Goal: Task Accomplishment & Management: Manage account settings

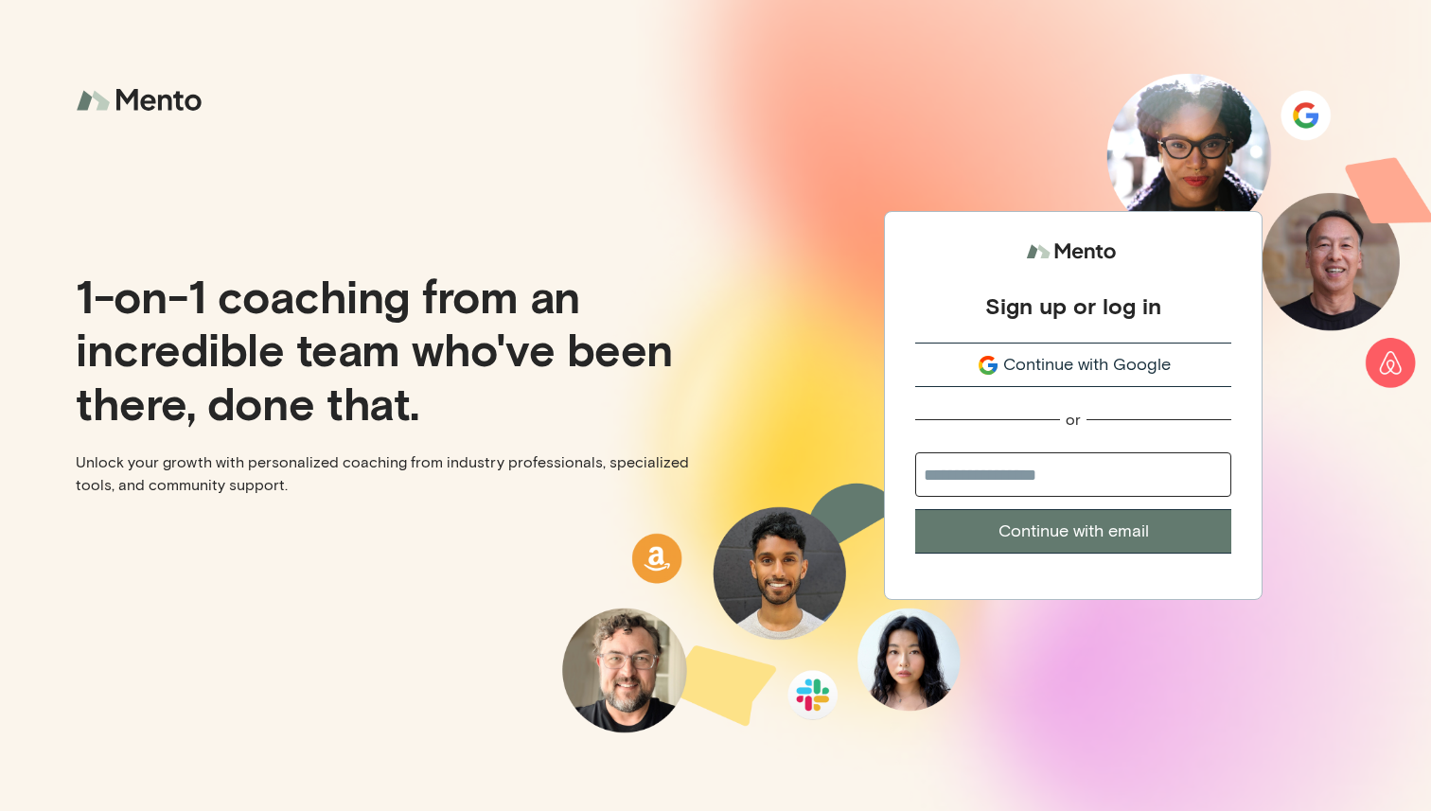
click at [1093, 344] on button "Continue with Google" at bounding box center [1073, 365] width 316 height 44
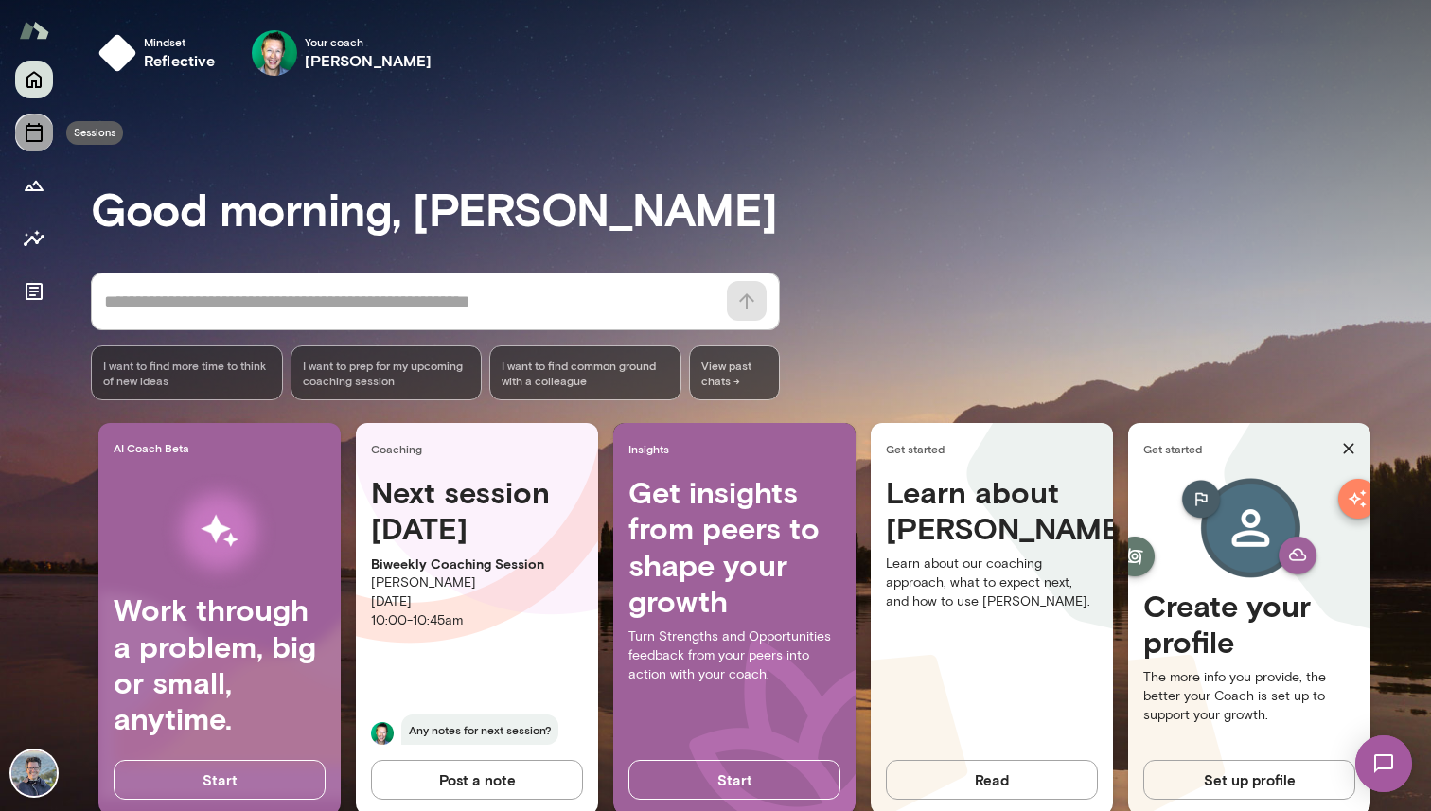
click at [26, 144] on button "Sessions" at bounding box center [34, 133] width 38 height 38
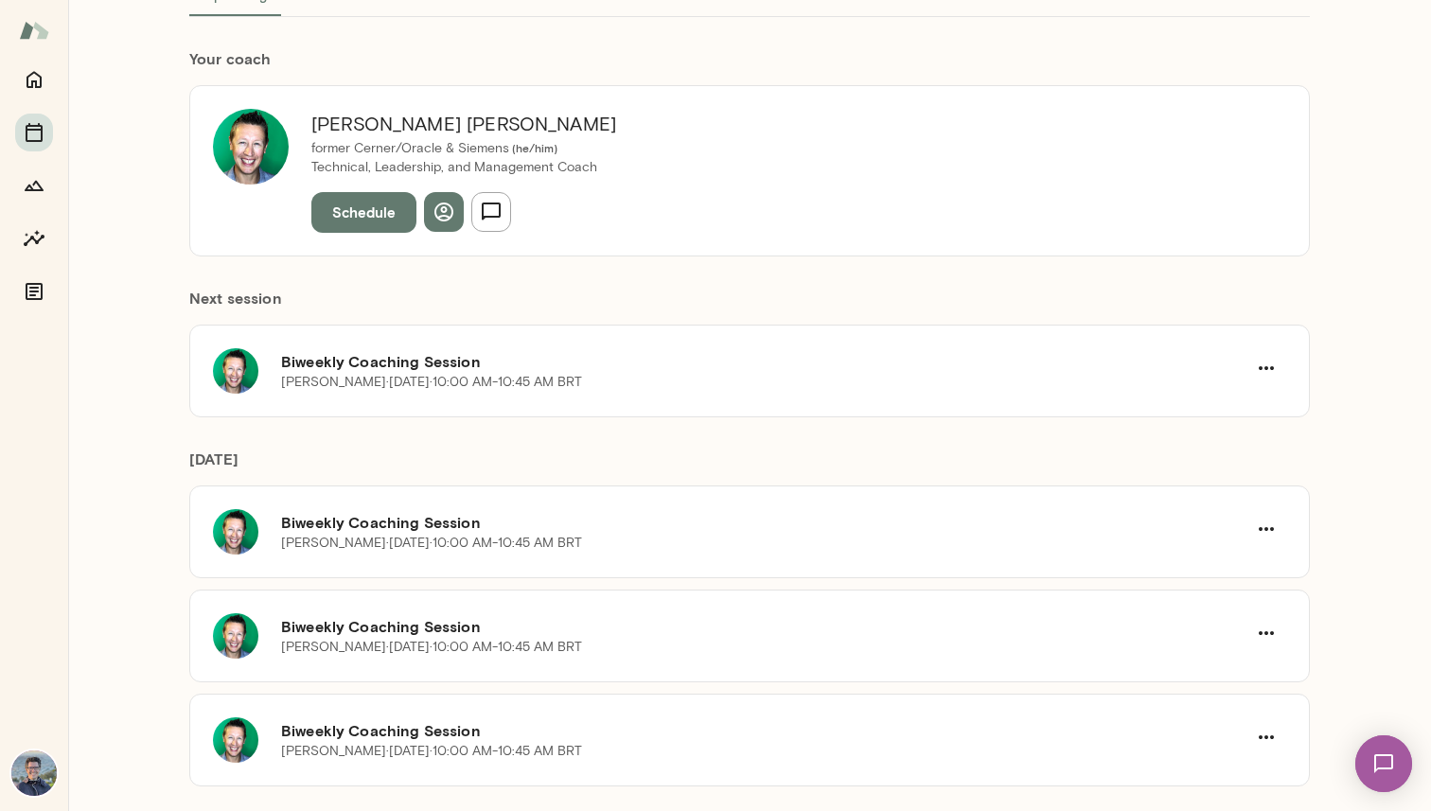
scroll to position [170, 0]
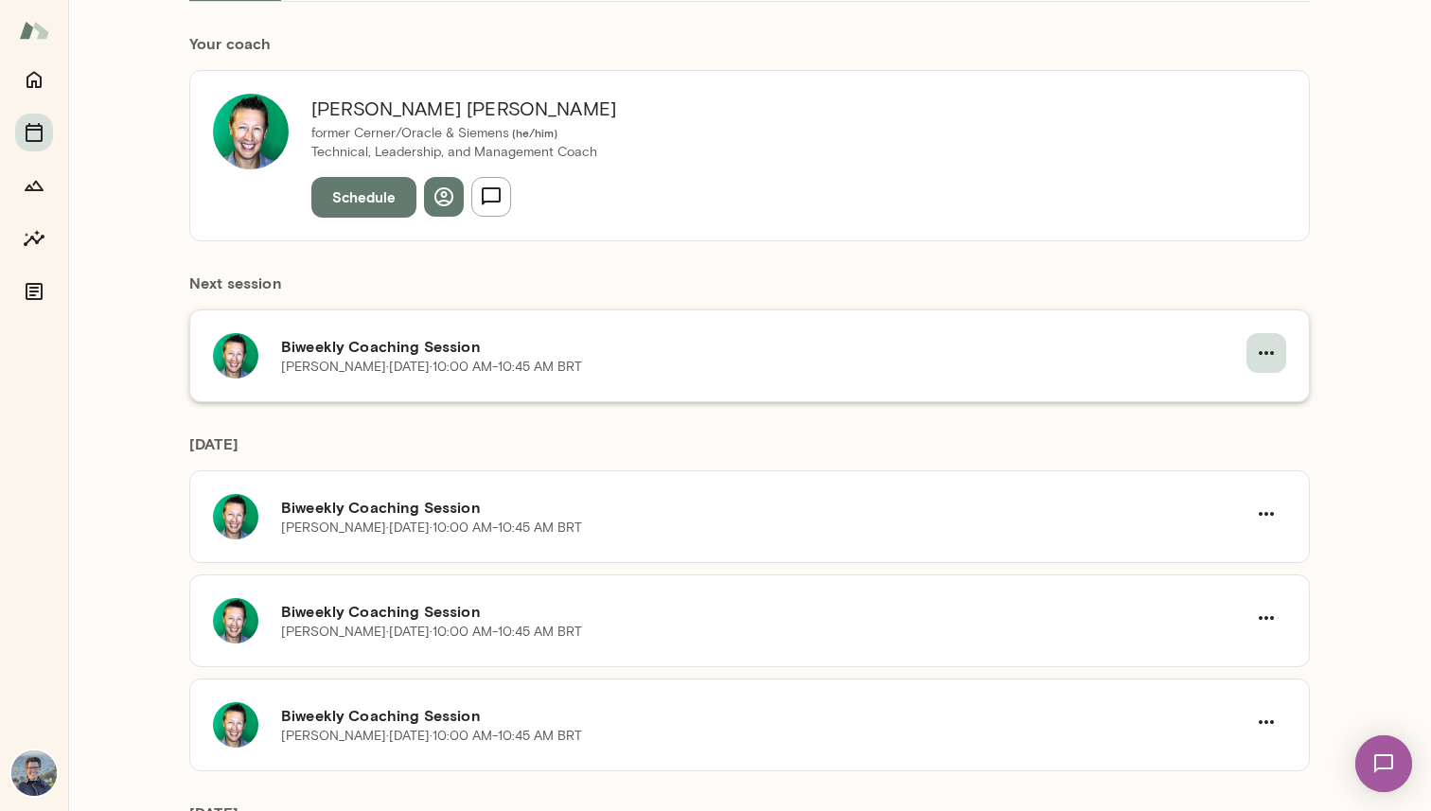
click at [1256, 347] on icon "button" at bounding box center [1266, 353] width 23 height 23
click at [1238, 386] on span "Reschedule" at bounding box center [1232, 397] width 81 height 23
